Goal: Find specific page/section

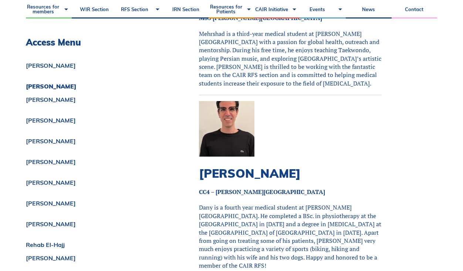
scroll to position [6165, 0]
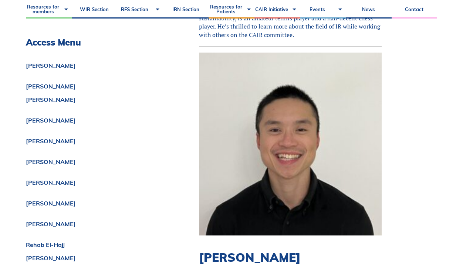
drag, startPoint x: 335, startPoint y: 191, endPoint x: 345, endPoint y: 198, distance: 11.8
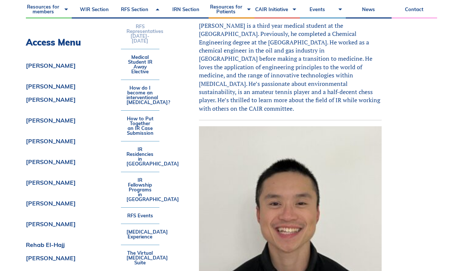
scroll to position [6090, 0]
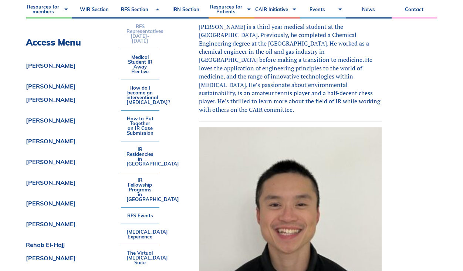
click at [133, 28] on link "RFS Representatives [DATE]-[DATE]" at bounding box center [140, 33] width 38 height 30
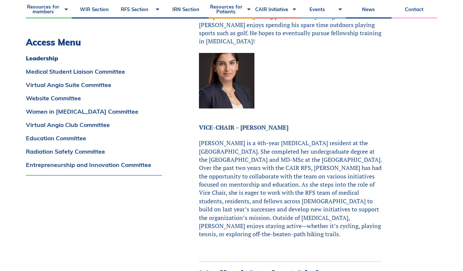
scroll to position [388, 0]
